Goal: Complete application form: Complete application form

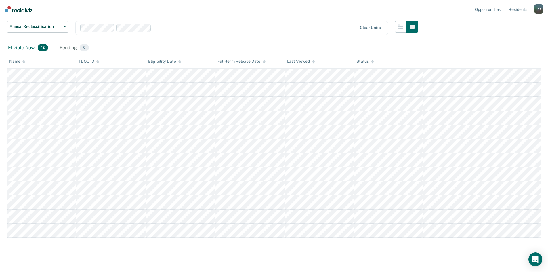
scroll to position [52, 0]
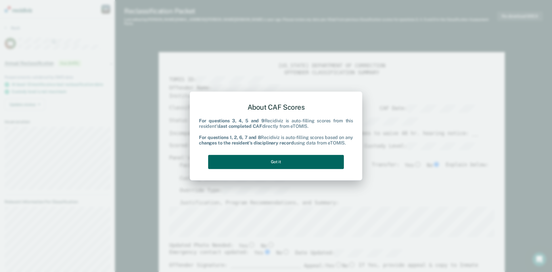
click at [281, 163] on button "Got it" at bounding box center [276, 162] width 136 height 14
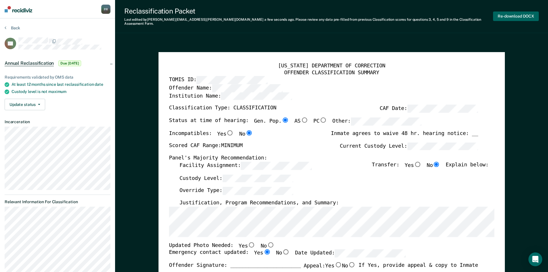
click at [506, 15] on button "Re-download DOCX" at bounding box center [516, 16] width 46 height 9
type textarea "x"
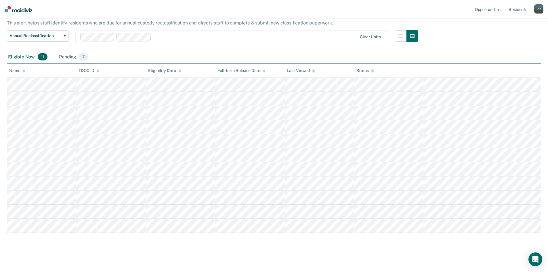
scroll to position [38, 0]
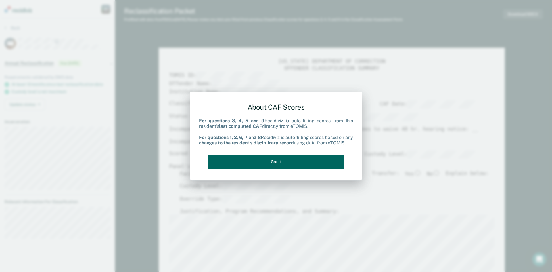
click at [284, 163] on button "Got it" at bounding box center [276, 162] width 136 height 14
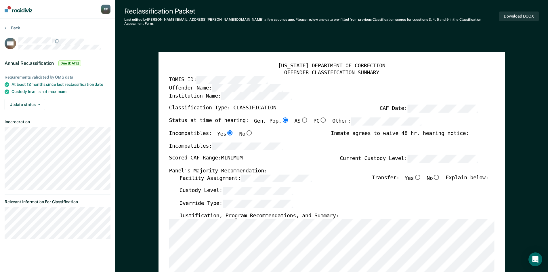
click at [440, 174] on input "No" at bounding box center [436, 176] width 7 height 5
type textarea "x"
radio input "true"
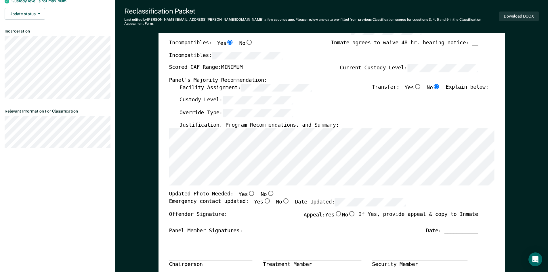
scroll to position [29, 0]
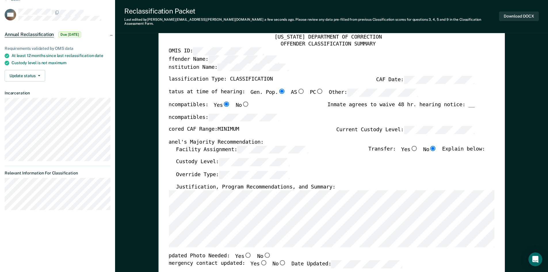
scroll to position [0, 3]
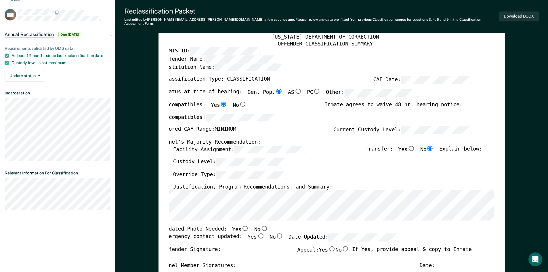
click at [260, 226] on input "No" at bounding box center [263, 228] width 7 height 5
type textarea "x"
radio input "true"
click at [257, 233] on input "Yes" at bounding box center [260, 235] width 7 height 5
type textarea "x"
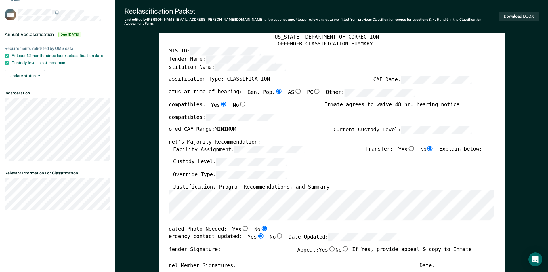
radio input "true"
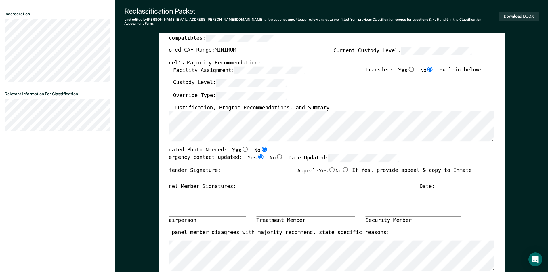
scroll to position [115, 0]
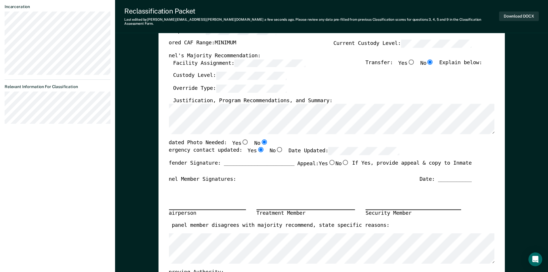
click at [452, 176] on div "Date: ___________" at bounding box center [446, 179] width 52 height 7
click at [456, 176] on div "Date: ___________" at bounding box center [446, 179] width 52 height 7
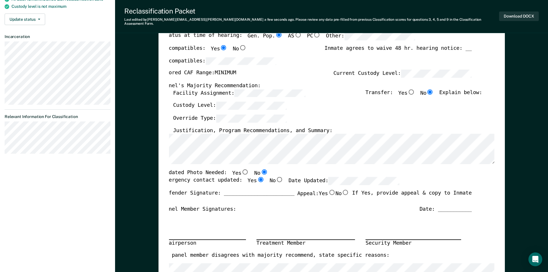
scroll to position [0, 0]
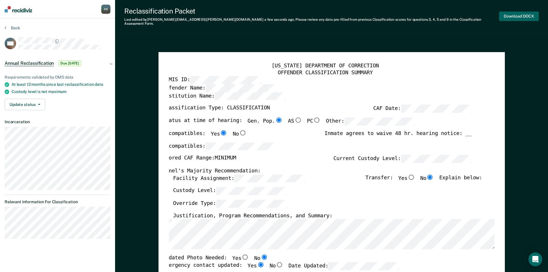
click at [517, 14] on button "Download DOCX" at bounding box center [519, 16] width 40 height 9
type textarea "x"
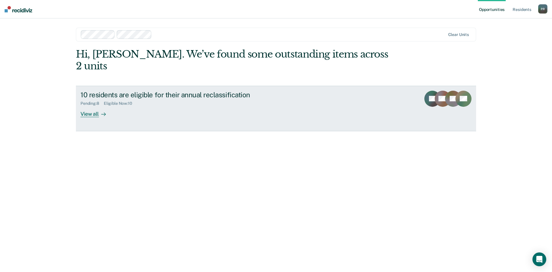
click at [93, 106] on div "View all" at bounding box center [97, 111] width 32 height 11
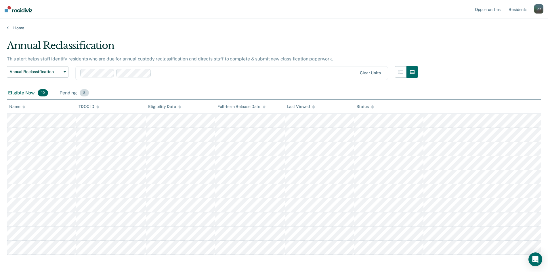
click at [68, 94] on div "Pending 8" at bounding box center [74, 93] width 32 height 13
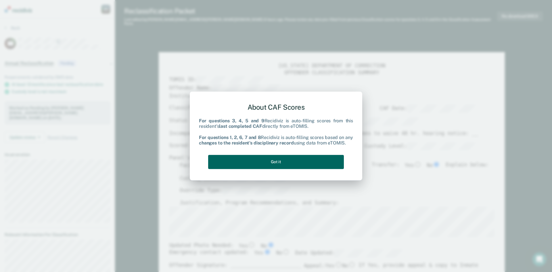
click at [281, 162] on button "Got it" at bounding box center [276, 162] width 136 height 14
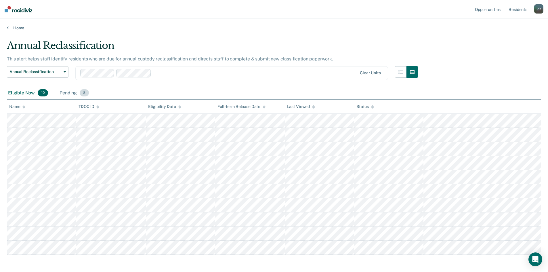
click at [68, 93] on div "Pending 8" at bounding box center [74, 93] width 32 height 13
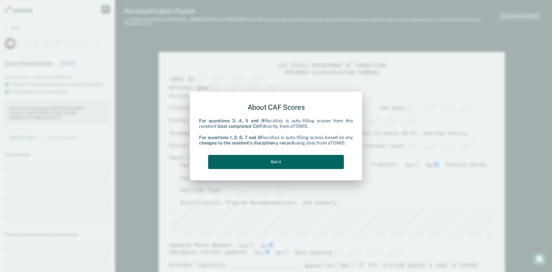
click at [287, 164] on button "Got it" at bounding box center [276, 162] width 136 height 14
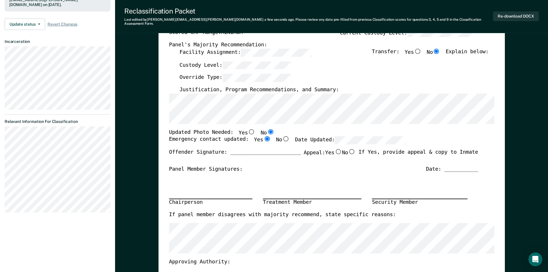
scroll to position [115, 0]
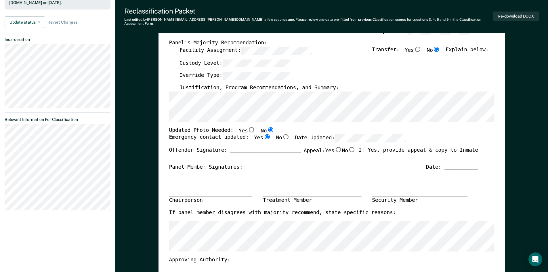
click at [349, 147] on input "No" at bounding box center [351, 149] width 7 height 5
type textarea "x"
radio input "true"
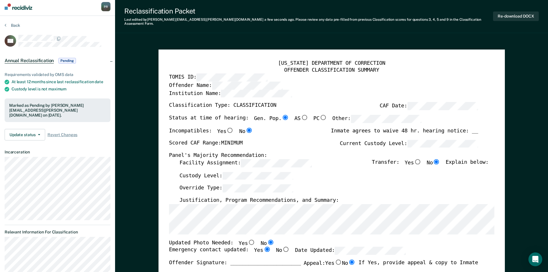
scroll to position [0, 0]
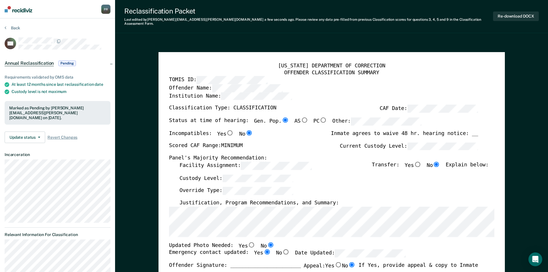
drag, startPoint x: 309, startPoint y: 199, endPoint x: 434, endPoint y: 184, distance: 125.2
click at [434, 187] on div "Override Type:" at bounding box center [333, 193] width 309 height 13
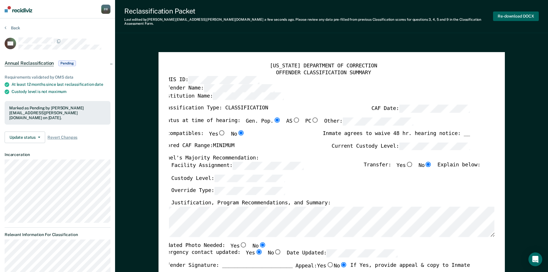
click at [506, 14] on button "Re-download DOCX" at bounding box center [516, 16] width 46 height 9
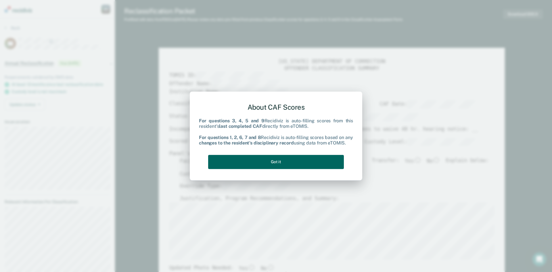
click at [275, 161] on button "Got it" at bounding box center [276, 162] width 136 height 14
click at [269, 162] on button "Got it" at bounding box center [276, 162] width 136 height 14
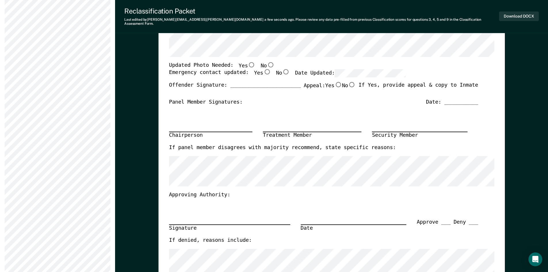
scroll to position [29, 0]
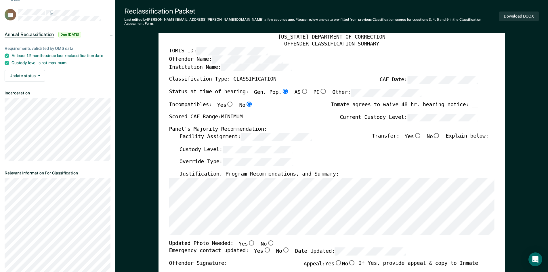
click at [440, 133] on input "No" at bounding box center [436, 135] width 7 height 5
type textarea "x"
radio input "true"
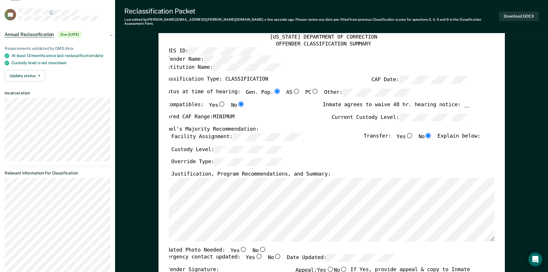
scroll to position [0, 4]
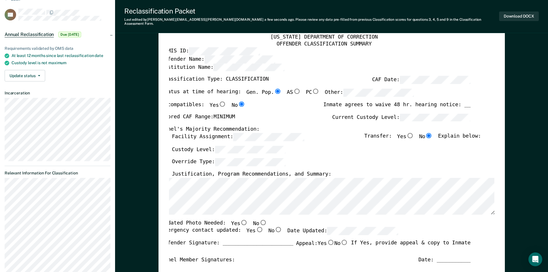
click at [259, 220] on input "No" at bounding box center [262, 222] width 7 height 5
type textarea "x"
radio input "true"
click at [256, 227] on input "Yes" at bounding box center [259, 229] width 7 height 5
type textarea "x"
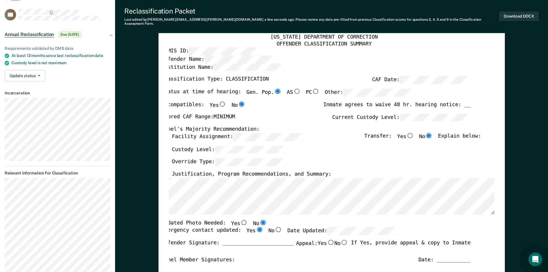
radio input "true"
click at [341, 240] on input "No" at bounding box center [343, 242] width 7 height 5
type textarea "x"
radio input "true"
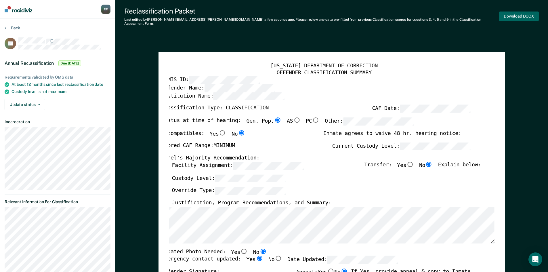
click at [515, 15] on button "Download DOCX" at bounding box center [519, 16] width 40 height 9
type textarea "x"
